Goal: Information Seeking & Learning: Understand process/instructions

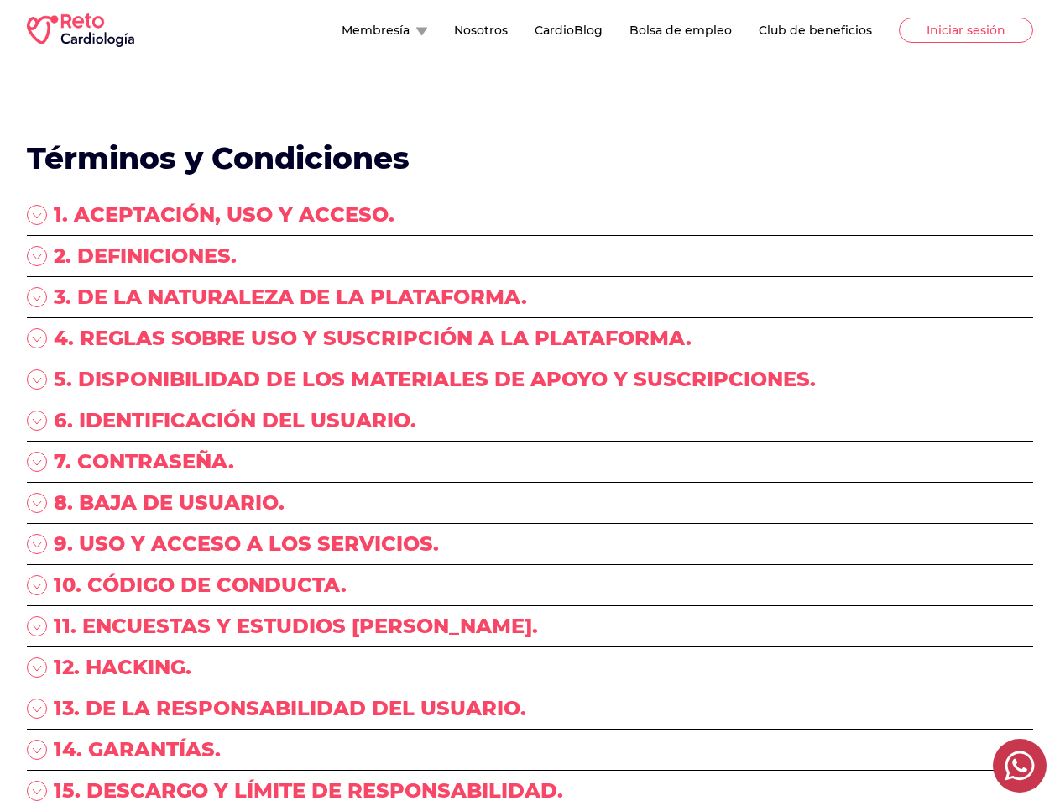
click at [529, 403] on div "5. DISPONIBILIDAD DE LOS MATERIALES DE APOYO Y SUSCRIPCIONES." at bounding box center [530, 386] width 1006 height 41
click at [342, 30] on button "Membresía" at bounding box center [385, 30] width 86 height 17
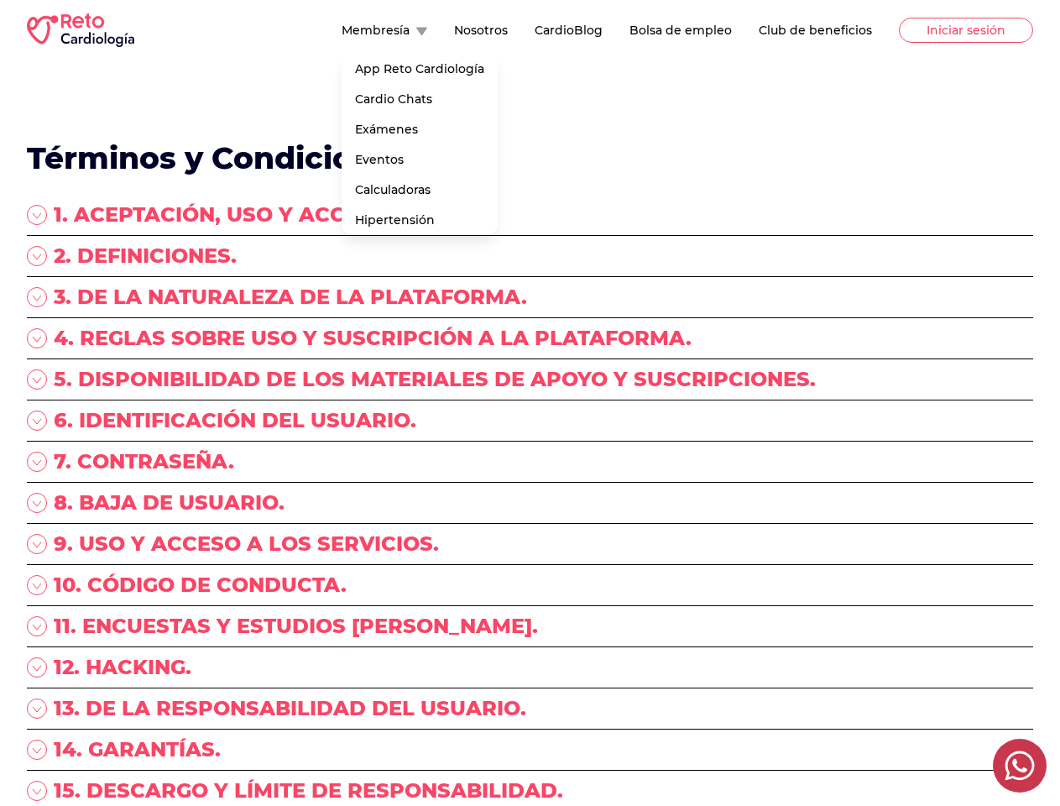
click at [529, 218] on div "1. ACEPTACIÓN, USO Y ACCESO." at bounding box center [530, 218] width 1006 height 34
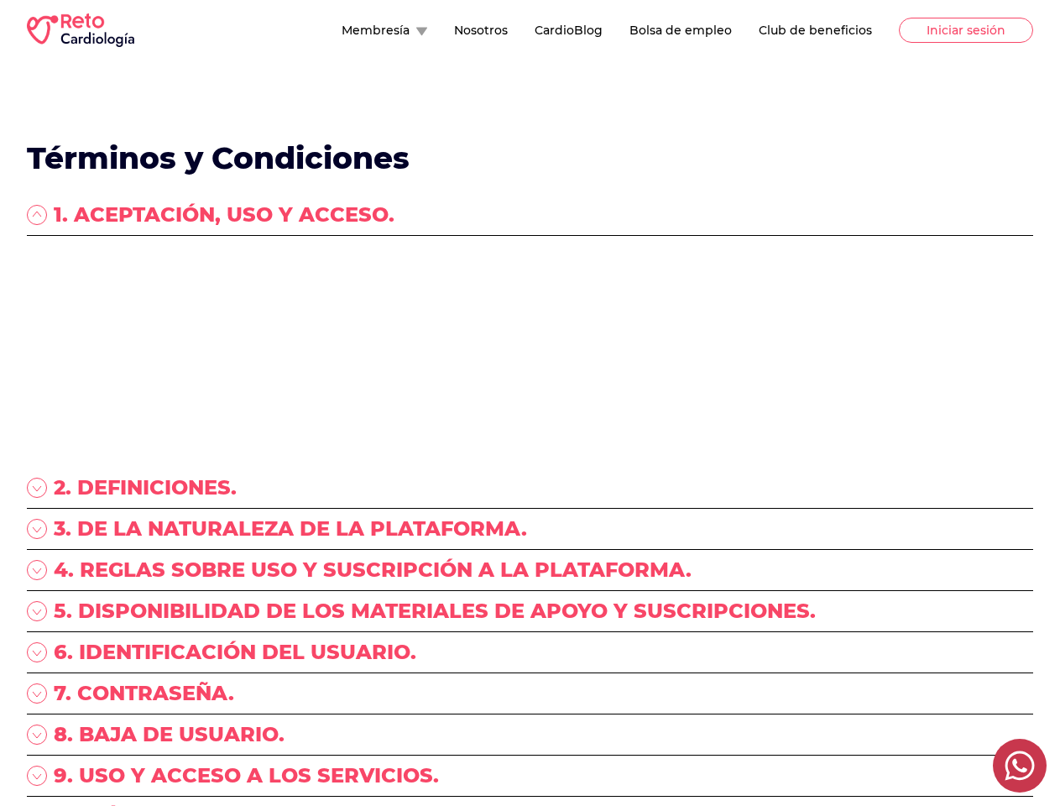
click at [529, 259] on p "“RETO ENARM, S.A. DE C.V.”, (en lo sucesivo “RETO Cardiología”) con Registro Fe…" at bounding box center [530, 275] width 1006 height 67
click at [529, 300] on p "“RETO ENARM, S.A. DE C.V.”, (en lo sucesivo “RETO Cardiología”) con Registro Fe…" at bounding box center [530, 275] width 1006 height 67
click at [529, 310] on p "“RETO ENARM, S.A. DE C.V.”, (en lo sucesivo “RETO Cardiología”) con Registro Fe…" at bounding box center [530, 275] width 1006 height 67
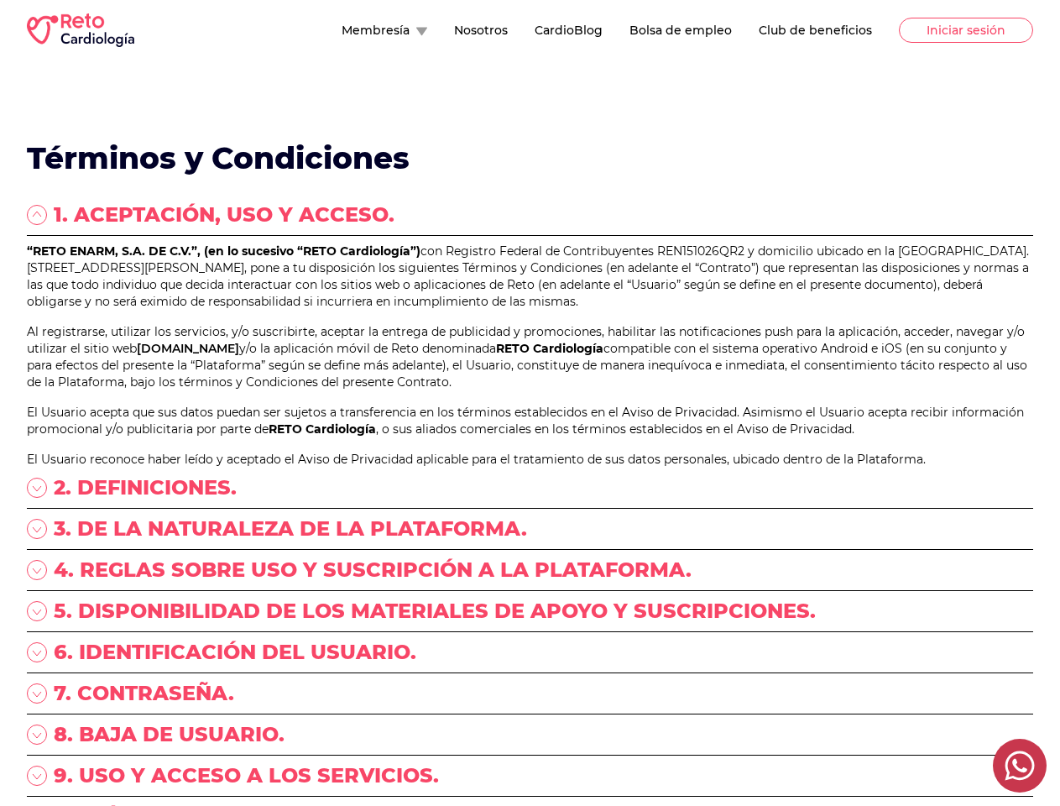
click at [239, 356] on link "[DOMAIN_NAME]" at bounding box center [188, 348] width 102 height 15
click at [529, 390] on p "Al registrarse, utilizar los servicios, y/o suscribirte, aceptar la entrega de …" at bounding box center [530, 356] width 1006 height 67
click at [529, 465] on div "“RETO ENARM, S.A. DE C.V.”, (en lo sucesivo “RETO Cardiología”) con Registro Fe…" at bounding box center [530, 354] width 1006 height 225
click at [529, 437] on p "El Usuario acepta que sus datos puedan ser sujetos a transferencia en los térmi…" at bounding box center [530, 421] width 1006 height 34
